Goal: Task Accomplishment & Management: Use online tool/utility

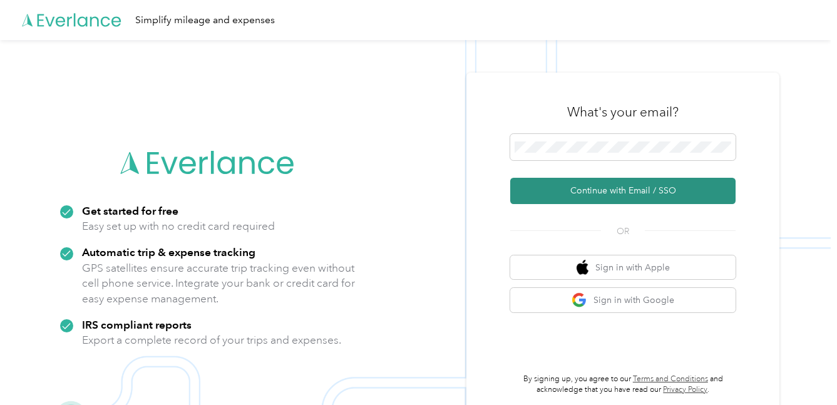
click at [632, 194] on button "Continue with Email / SSO" at bounding box center [622, 191] width 225 height 26
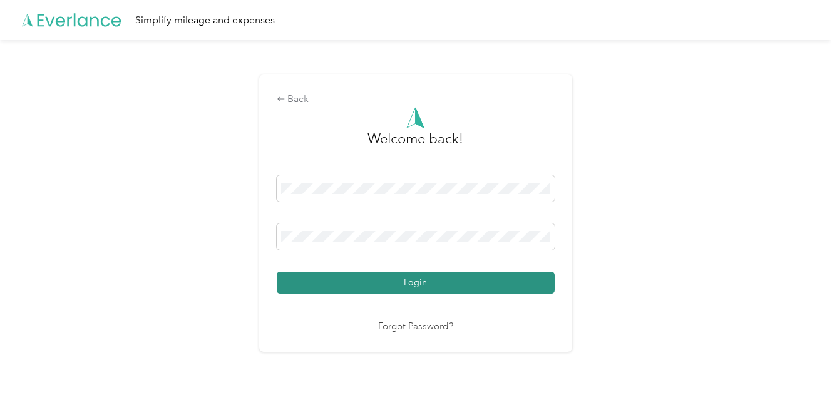
click at [422, 288] on button "Login" at bounding box center [416, 283] width 278 height 22
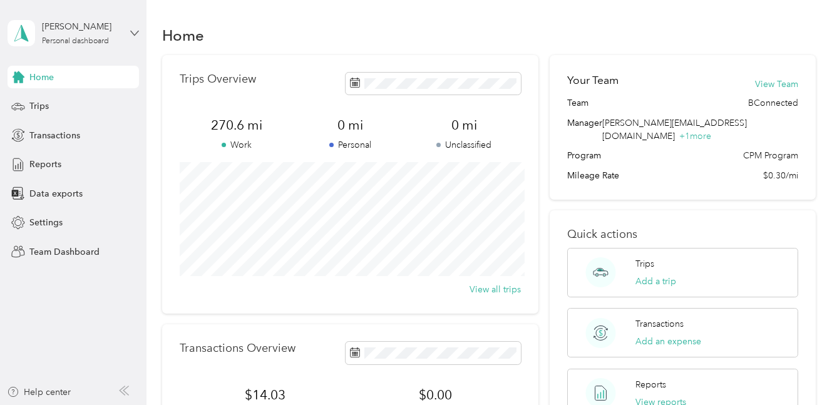
click at [132, 34] on icon at bounding box center [134, 33] width 9 height 9
click at [57, 108] on div "Team dashboard Personal dashboard Log out" at bounding box center [174, 131] width 317 height 79
click at [132, 33] on icon at bounding box center [135, 33] width 8 height 4
click at [48, 102] on div "Team dashboard" at bounding box center [52, 102] width 67 height 13
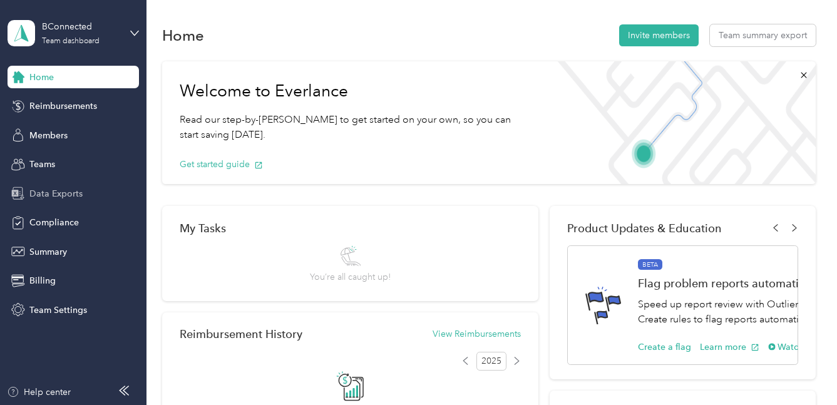
click at [44, 193] on span "Data Exports" at bounding box center [55, 193] width 53 height 13
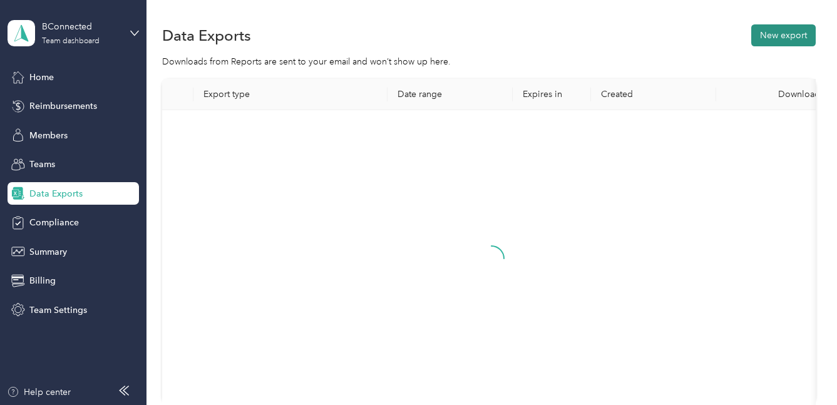
click at [792, 36] on button "New export" at bounding box center [783, 35] width 64 height 22
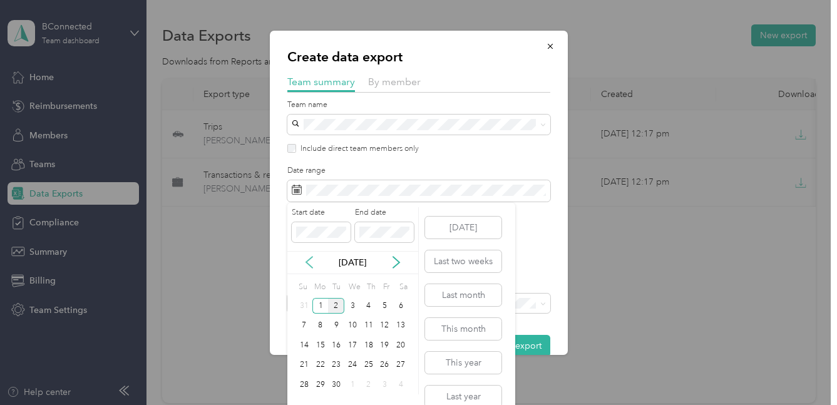
click at [308, 263] on icon at bounding box center [309, 262] width 13 height 13
click at [380, 306] on div "1" at bounding box center [385, 306] width 16 height 16
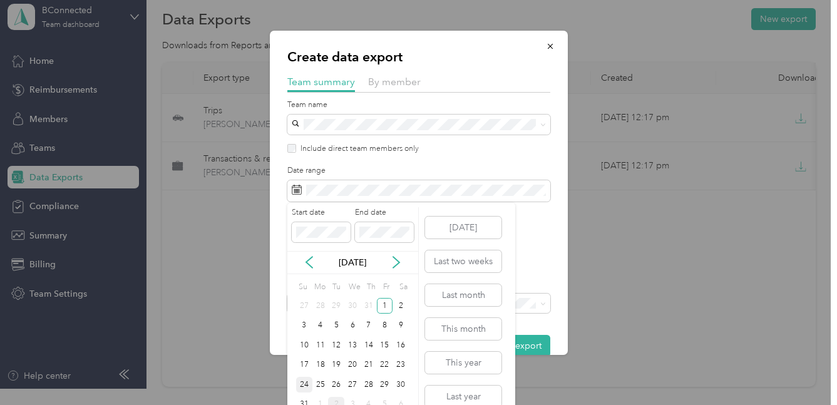
scroll to position [18, 0]
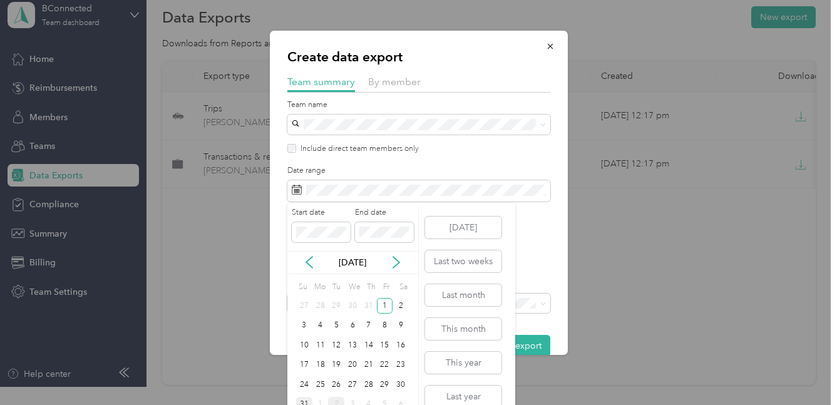
click at [303, 400] on div "31" at bounding box center [304, 405] width 16 height 16
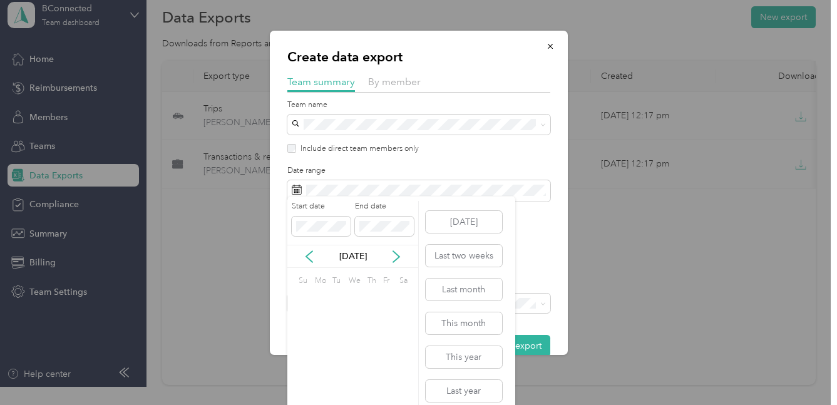
scroll to position [0, 0]
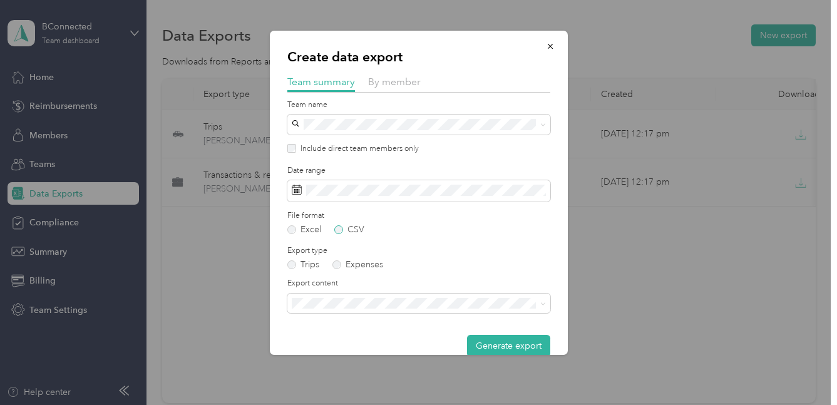
click at [340, 230] on label "CSV" at bounding box center [349, 229] width 30 height 9
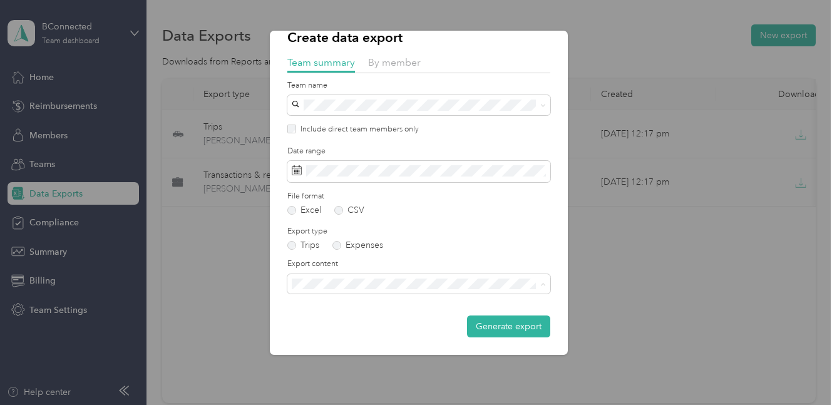
click at [367, 327] on span "Summary and full trips list" at bounding box center [346, 327] width 100 height 11
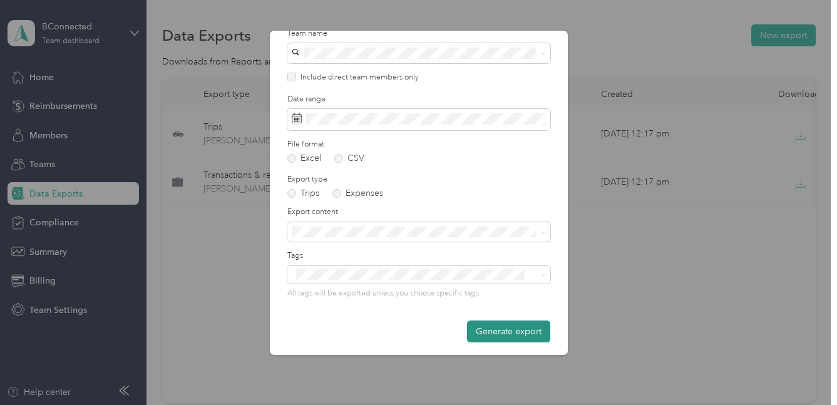
scroll to position [77, 0]
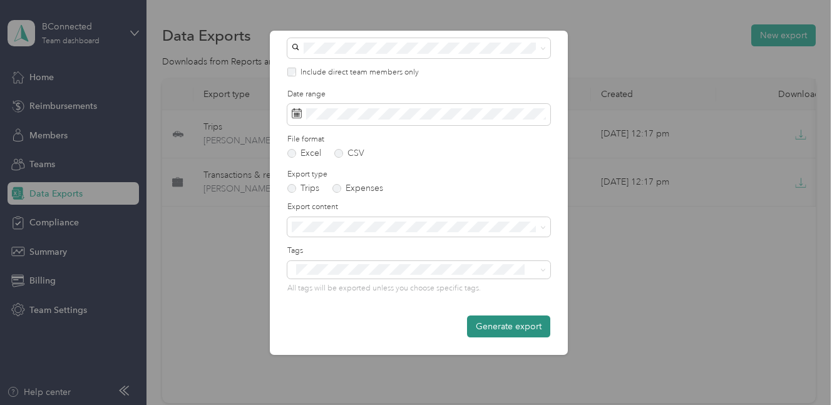
click at [494, 325] on button "Generate export" at bounding box center [508, 326] width 83 height 22
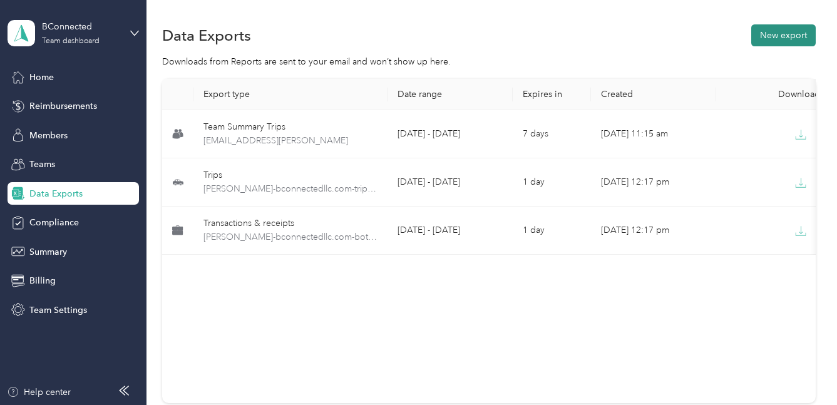
click at [792, 34] on button "New export" at bounding box center [783, 35] width 64 height 22
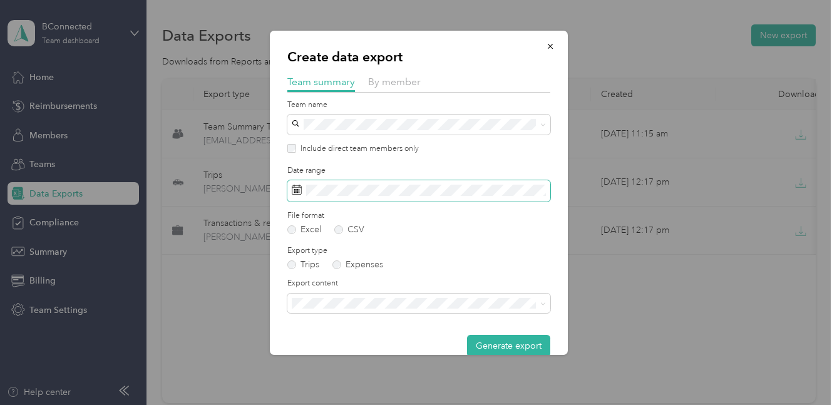
click at [393, 197] on span at bounding box center [418, 190] width 263 height 21
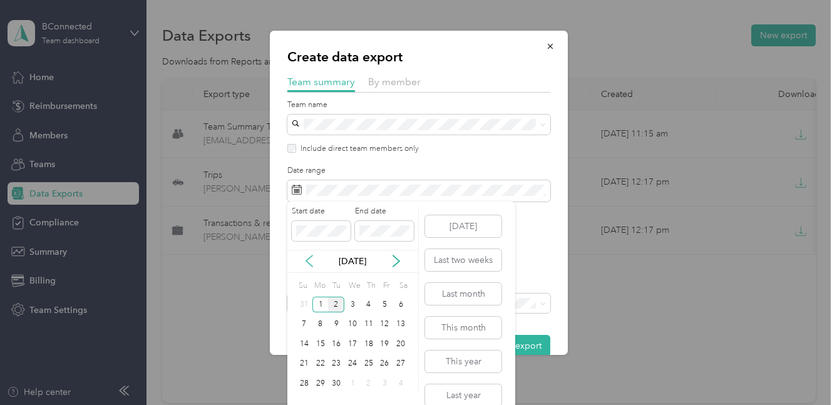
scroll to position [2, 0]
click at [305, 262] on icon at bounding box center [309, 261] width 13 height 13
click at [383, 304] on div "1" at bounding box center [385, 304] width 16 height 16
click at [302, 402] on div "31" at bounding box center [304, 403] width 16 height 16
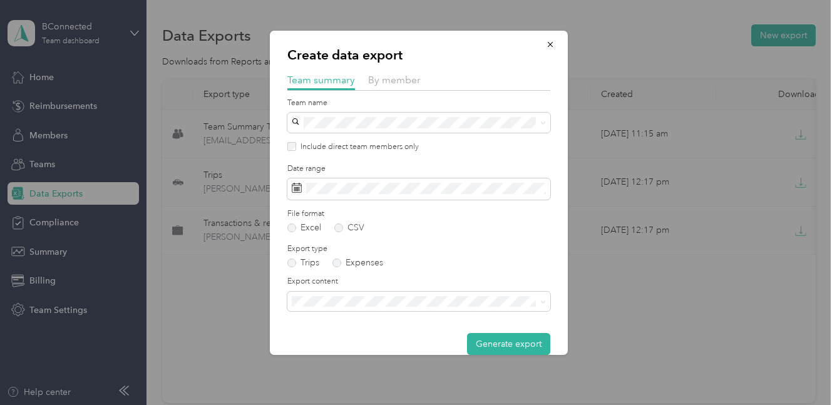
click at [349, 222] on div "File format Excel CSV" at bounding box center [418, 220] width 263 height 24
click at [340, 229] on label "CSV" at bounding box center [349, 227] width 30 height 9
click at [338, 263] on label "Expenses" at bounding box center [357, 262] width 51 height 9
click at [364, 349] on li "Summary and full expenses list" at bounding box center [418, 343] width 263 height 22
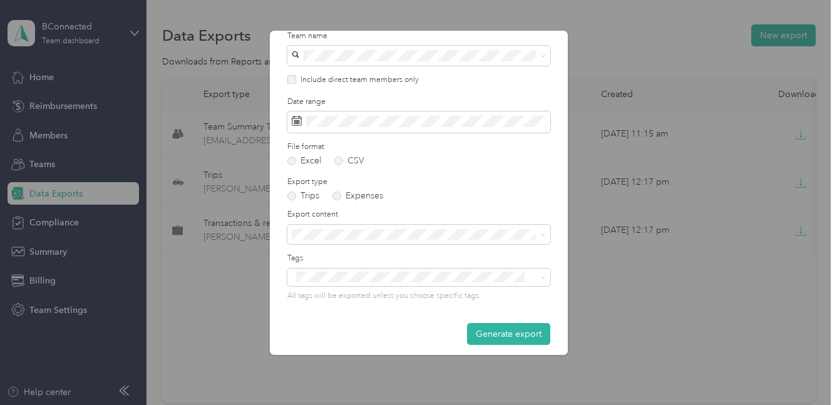
scroll to position [77, 0]
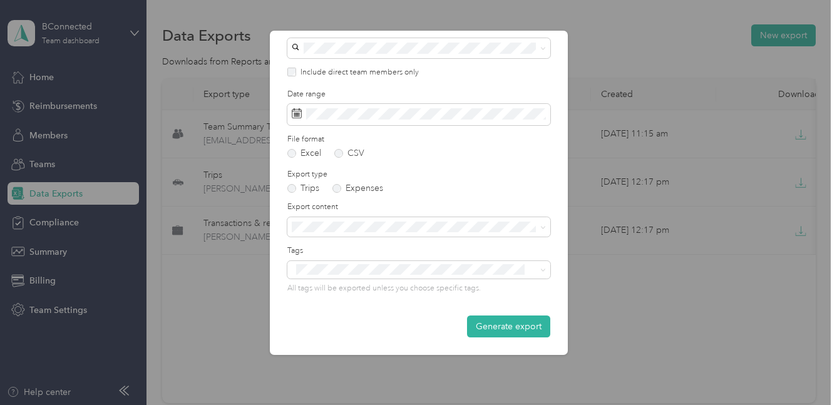
click at [494, 319] on button "Generate export" at bounding box center [508, 326] width 83 height 22
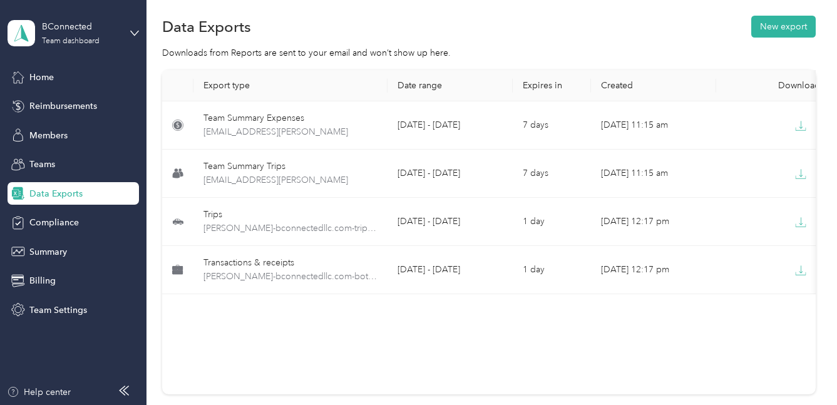
scroll to position [8, 0]
